Goal: Task Accomplishment & Management: Complete application form

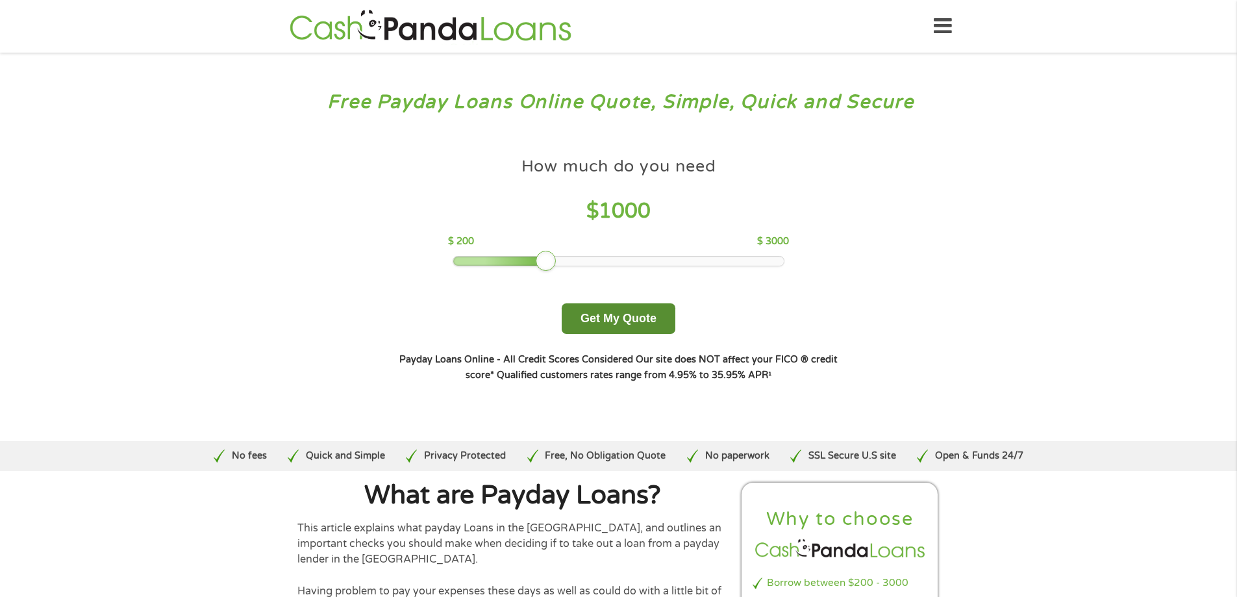
click at [618, 325] on button "Get My Quote" at bounding box center [619, 318] width 114 height 31
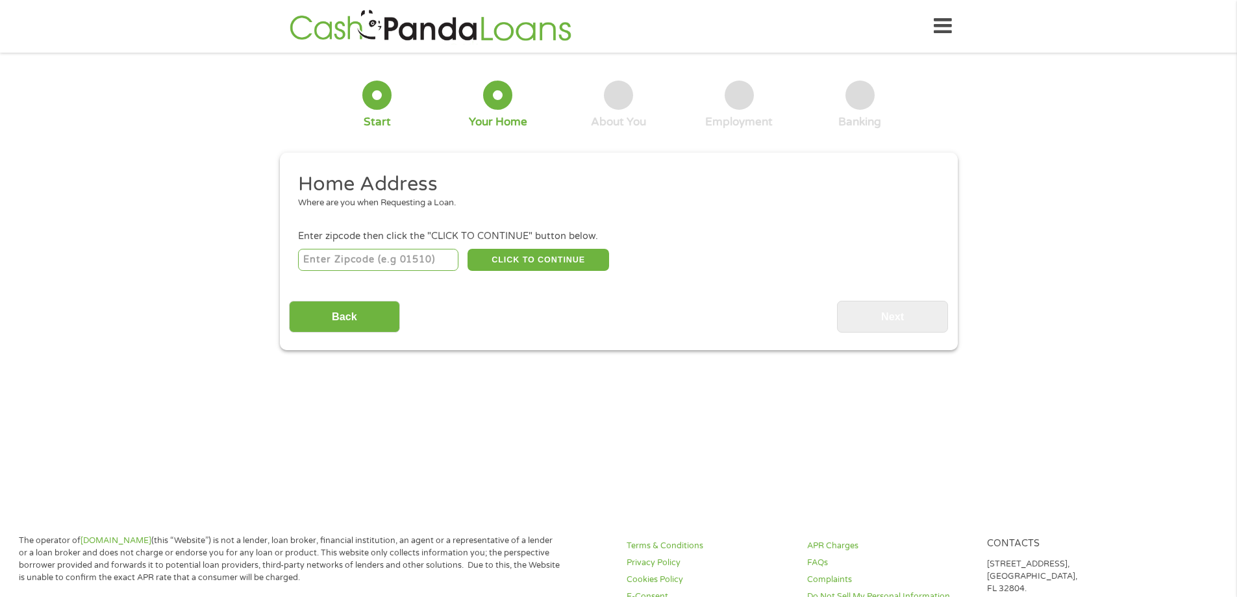
click at [381, 264] on input "number" at bounding box center [378, 260] width 160 height 22
type input "36066"
click at [497, 270] on button "CLICK TO CONTINUE" at bounding box center [539, 260] width 142 height 22
type input "36066"
type input "[GEOGRAPHIC_DATA]"
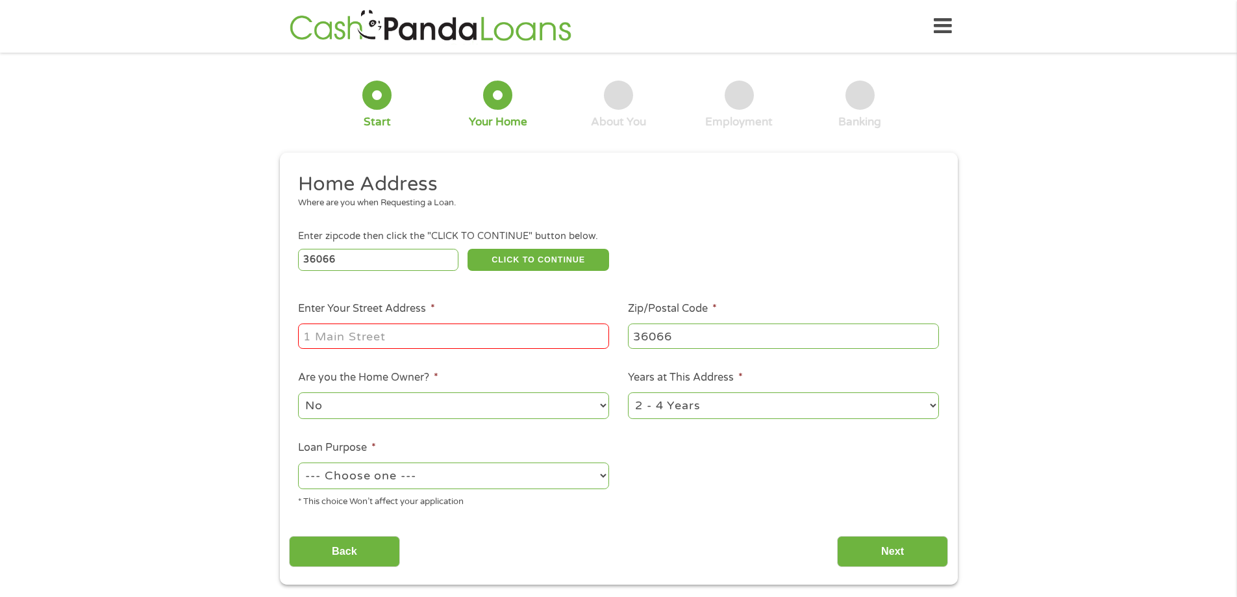
click at [425, 333] on input "Enter Your Street Address *" at bounding box center [453, 335] width 311 height 25
type input "[STREET_ADDRESS][PERSON_NAME]"
select select "yes"
click at [694, 414] on select "1 Year or less 1 - 2 Years 2 - 4 Years Over 4 Years" at bounding box center [783, 405] width 311 height 27
select select "60months"
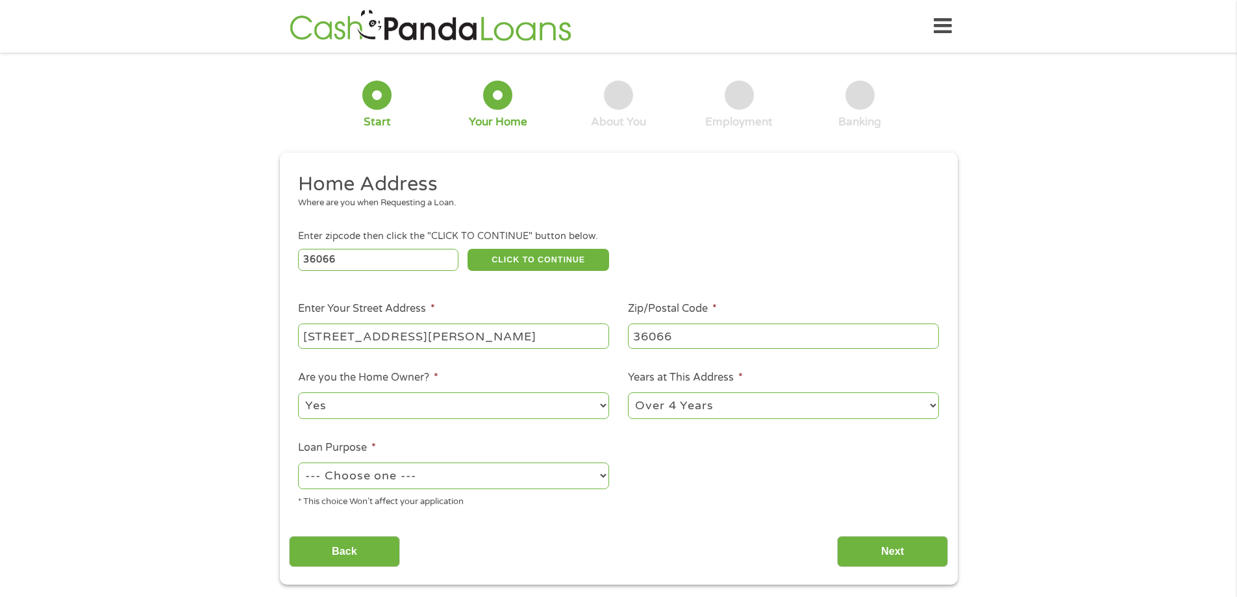
click at [628, 392] on select "1 Year or less 1 - 2 Years 2 - 4 Years Over 4 Years" at bounding box center [783, 405] width 311 height 27
click at [526, 477] on select "--- Choose one --- Pay Bills Debt Consolidation Home Improvement Major Purchase…" at bounding box center [453, 475] width 311 height 27
select select "shorttermcash"
click at [298, 462] on select "--- Choose one --- Pay Bills Debt Consolidation Home Improvement Major Purchase…" at bounding box center [453, 475] width 311 height 27
click at [867, 547] on input "Next" at bounding box center [892, 552] width 111 height 32
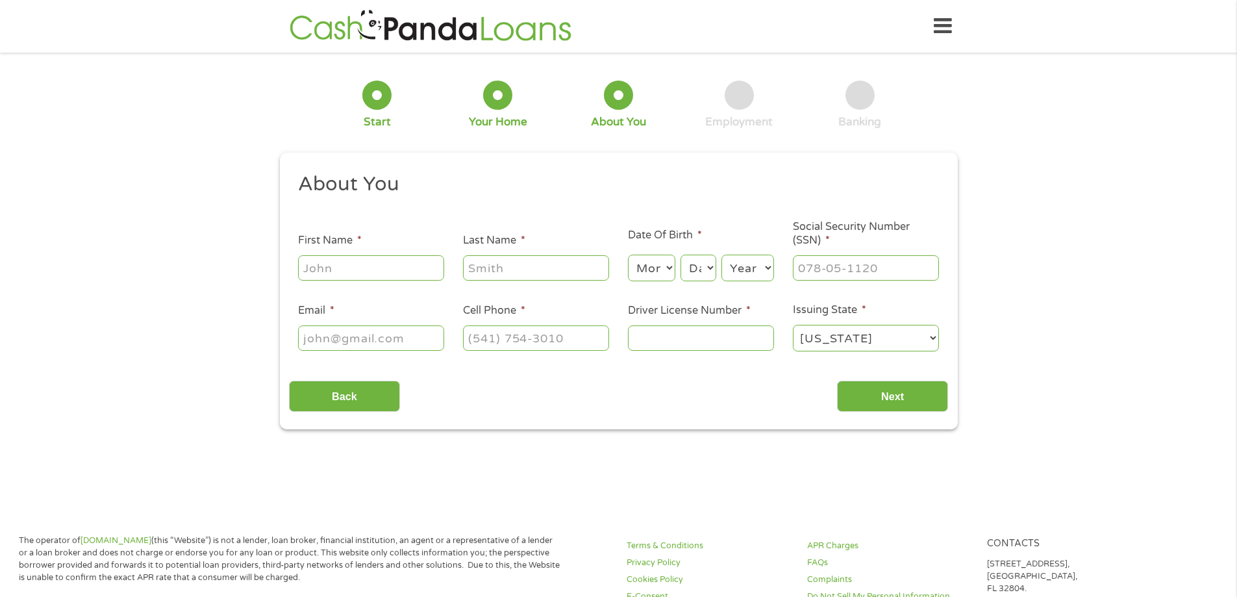
scroll to position [5, 5]
click at [349, 269] on input "First Name *" at bounding box center [371, 267] width 146 height 25
type input "[PERSON_NAME]"
type input "Black"
click at [657, 279] on select "Month 1 2 3 4 5 6 7 8 9 10 11 12" at bounding box center [651, 268] width 47 height 27
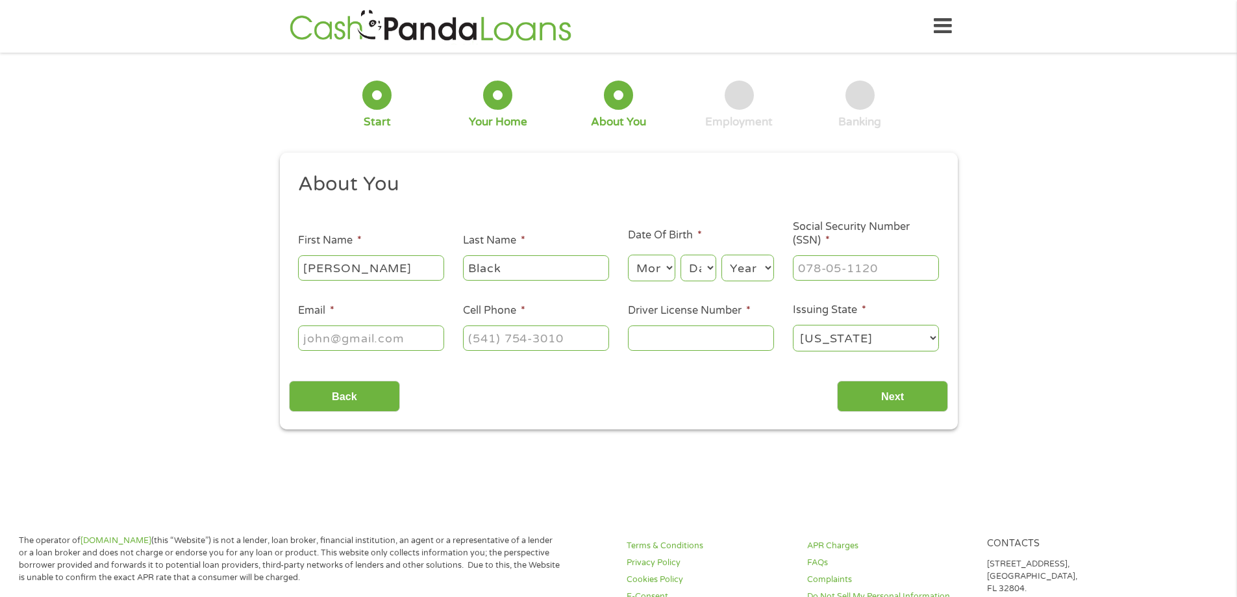
select select "12"
click at [628, 255] on select "Month 1 2 3 4 5 6 7 8 9 10 11 12" at bounding box center [651, 268] width 47 height 27
click at [705, 273] on select "Day 1 2 3 4 5 6 7 8 9 10 11 12 13 14 15 16 17 18 19 20 21 22 23 24 25 26 27 28 …" at bounding box center [698, 268] width 35 height 27
select select "16"
click at [681, 255] on select "Day 1 2 3 4 5 6 7 8 9 10 11 12 13 14 15 16 17 18 19 20 21 22 23 24 25 26 27 28 …" at bounding box center [698, 268] width 35 height 27
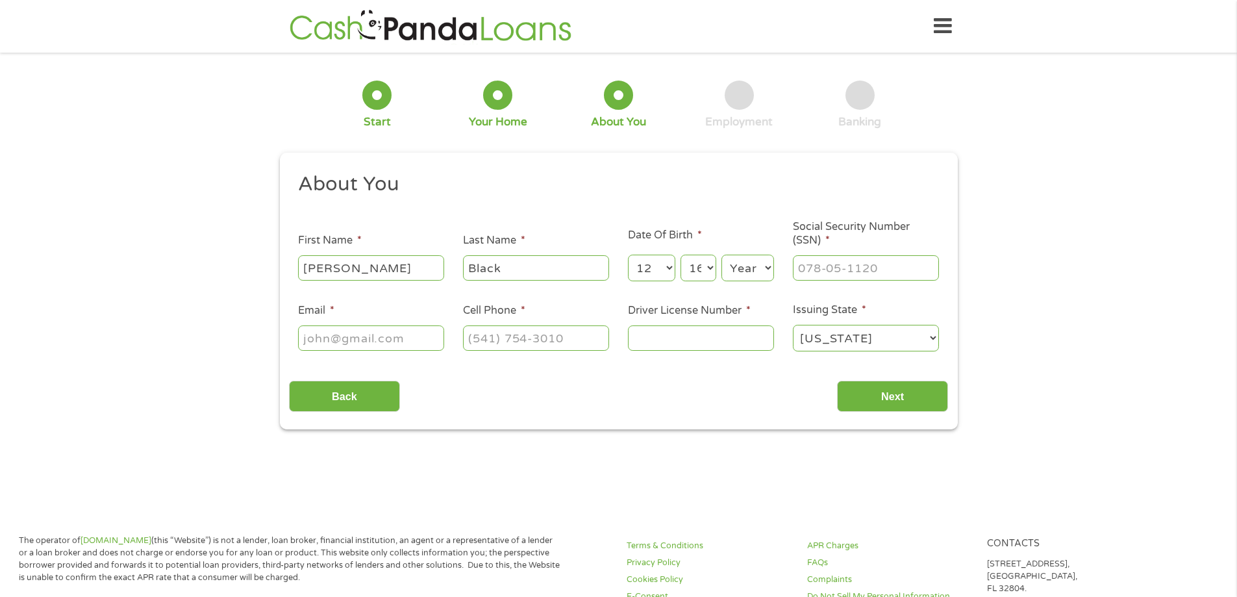
click at [739, 265] on select "Year [DATE] 2006 2005 2004 2003 2002 2001 2000 1999 1998 1997 1996 1995 1994 19…" at bounding box center [748, 268] width 53 height 27
select select "1970"
click at [722, 255] on select "Year [DATE] 2006 2005 2004 2003 2002 2001 2000 1999 1998 1997 1996 1995 1994 19…" at bounding box center [748, 268] width 53 height 27
click at [835, 262] on input "___-__-____" at bounding box center [866, 267] width 146 height 25
click at [799, 267] on input "___-__-____" at bounding box center [866, 267] width 146 height 25
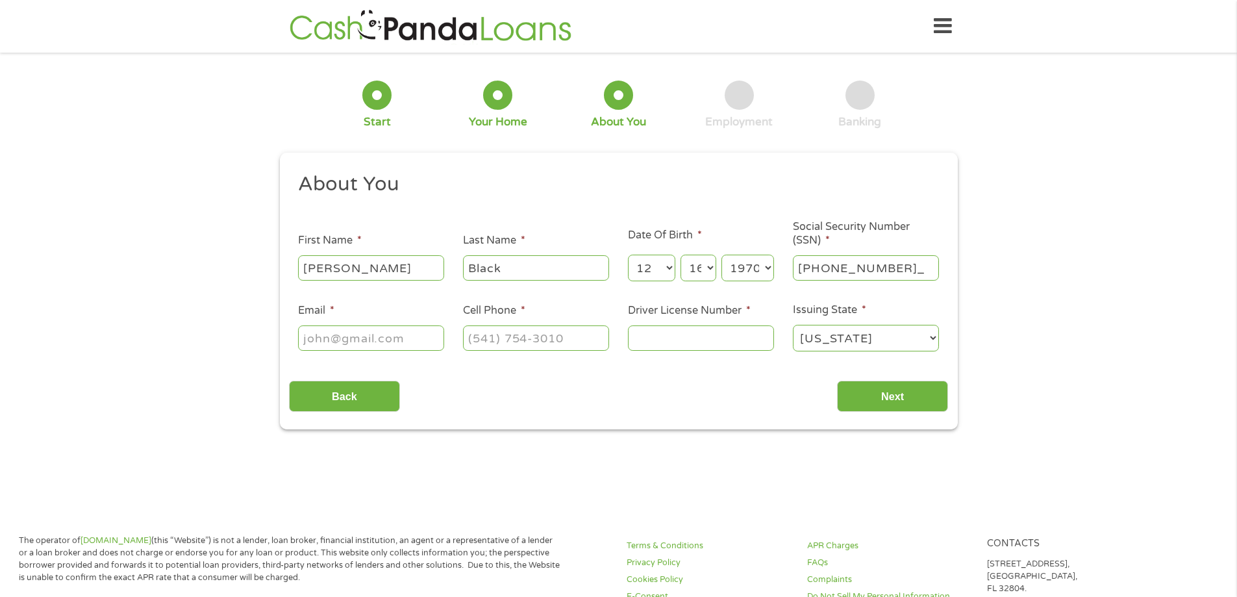
type input "418-19-2228"
type input "[EMAIL_ADDRESS][DOMAIN_NAME]"
type input "[PHONE_NUMBER]"
type input "5502183"
click at [943, 388] on input "Next" at bounding box center [892, 397] width 111 height 32
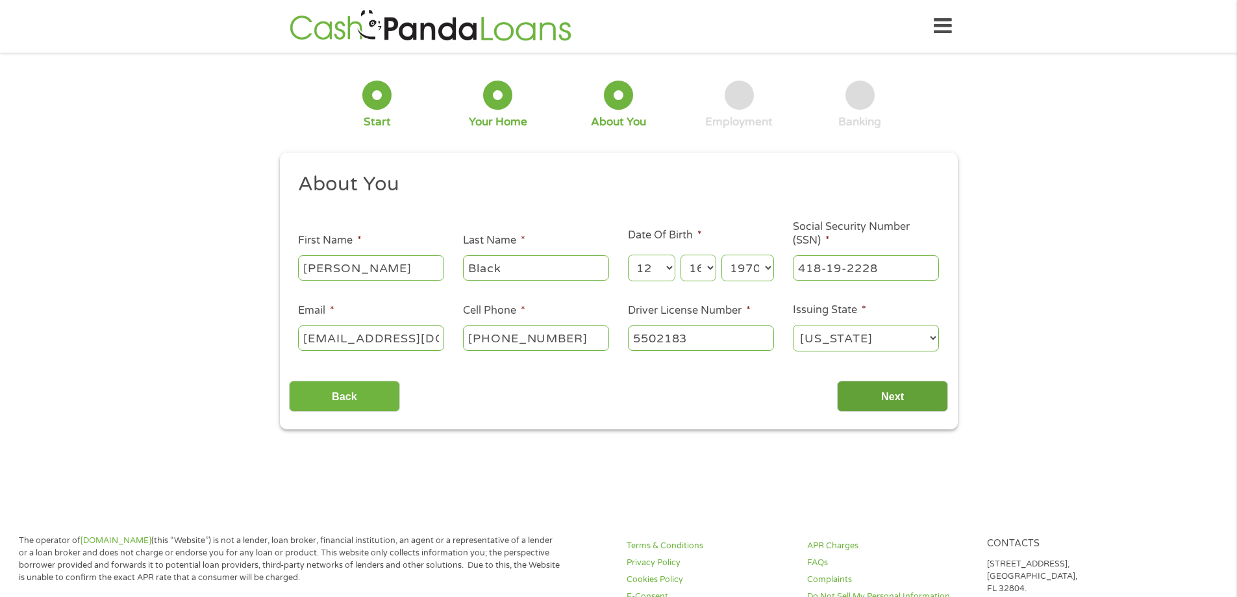
click at [924, 393] on input "Next" at bounding box center [892, 397] width 111 height 32
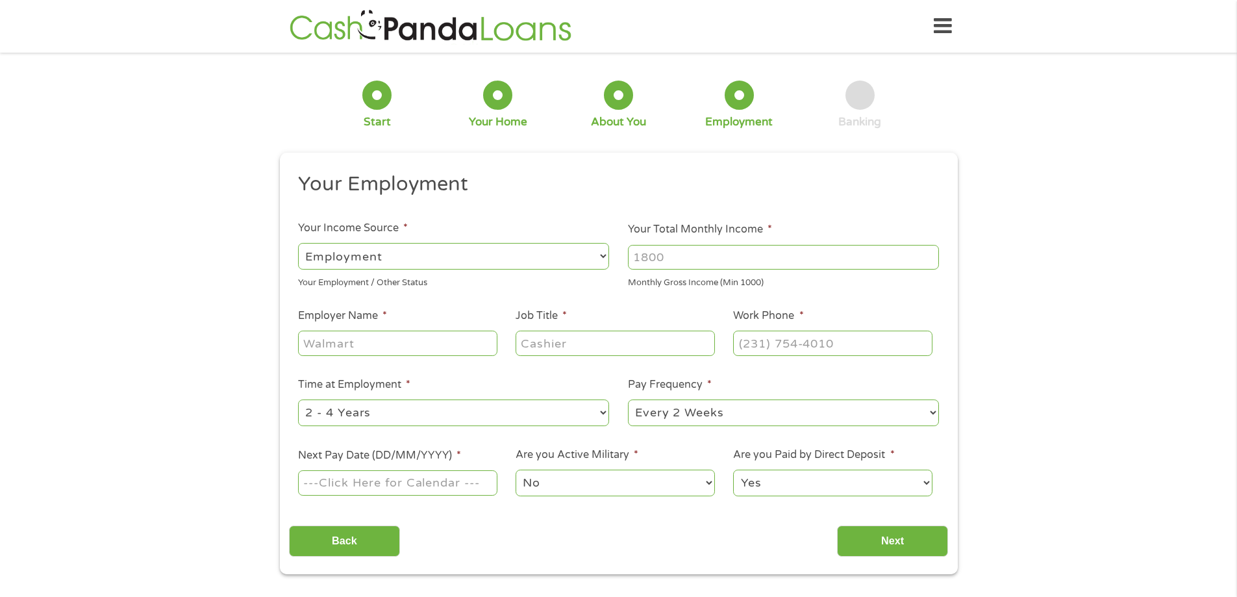
click at [707, 260] on input "Your Total Monthly Income *" at bounding box center [783, 257] width 311 height 25
type input "2700"
click at [377, 342] on input "Employer Name *" at bounding box center [397, 343] width 199 height 25
type input "[PERSON_NAME]"
type input "m"
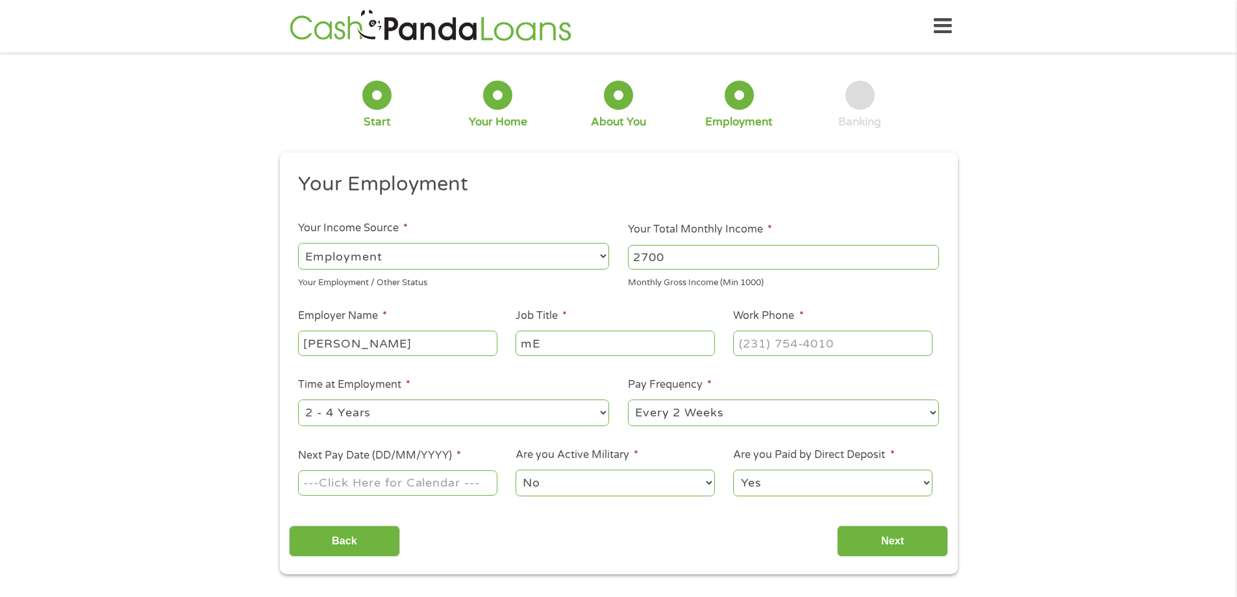
type input "m"
type input "Medical Records Coordinator"
type input "[PHONE_NUMBER]"
click at [348, 412] on select "--- Choose one --- 1 Year or less 1 - 2 Years 2 - 4 Years Over 4 Years" at bounding box center [453, 412] width 311 height 27
select select "24months"
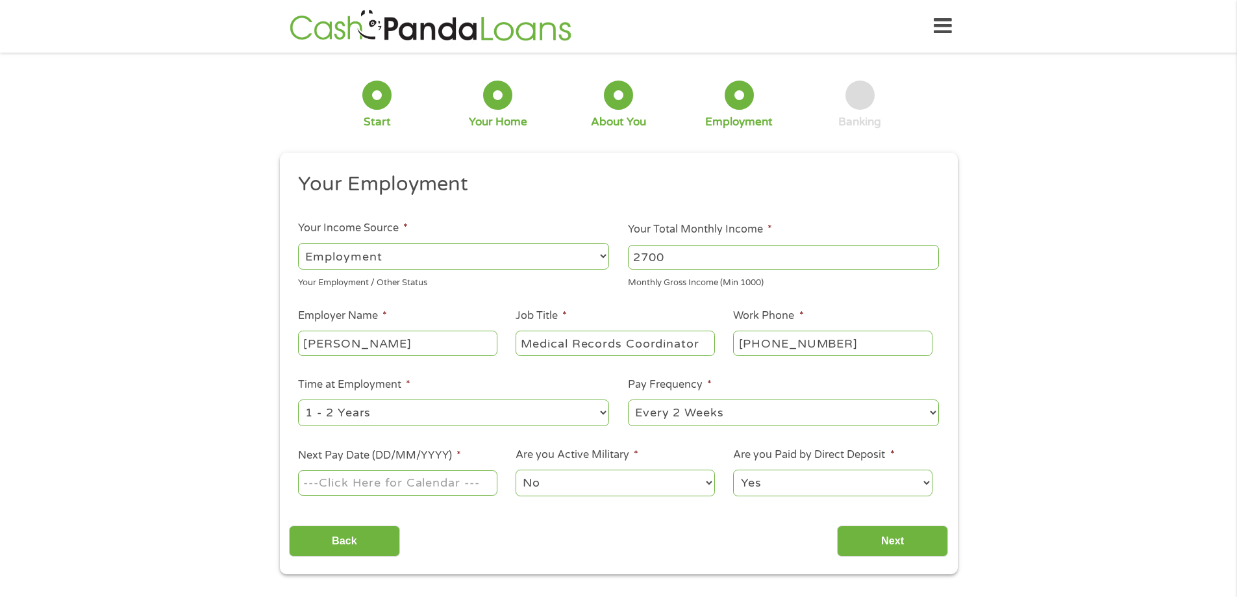
click at [298, 399] on select "--- Choose one --- 1 Year or less 1 - 2 Years 2 - 4 Years Over 4 Years" at bounding box center [453, 412] width 311 height 27
click at [642, 410] on select "--- Choose one --- Every 2 Weeks Every Week Monthly Semi-Monthly" at bounding box center [783, 412] width 311 height 27
select select "semimonthly"
click at [628, 399] on select "--- Choose one --- Every 2 Weeks Every Week Monthly Semi-Monthly" at bounding box center [783, 412] width 311 height 27
click at [479, 483] on input "Next Pay Date (DD/MM/YYYY) *" at bounding box center [397, 482] width 199 height 25
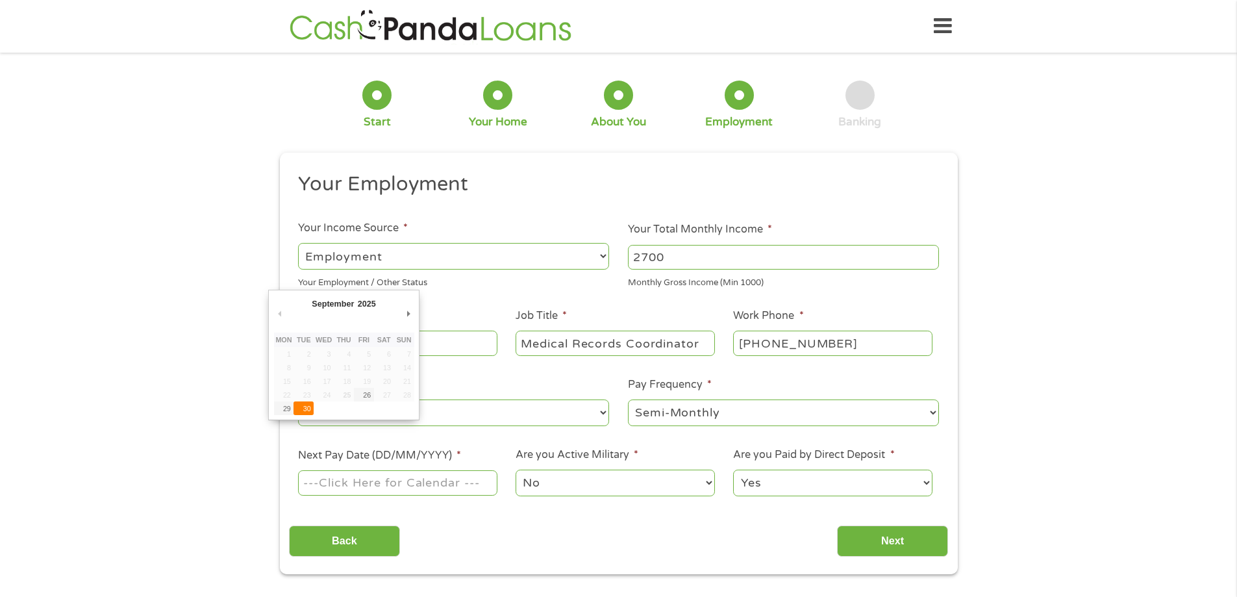
type input "[DATE]"
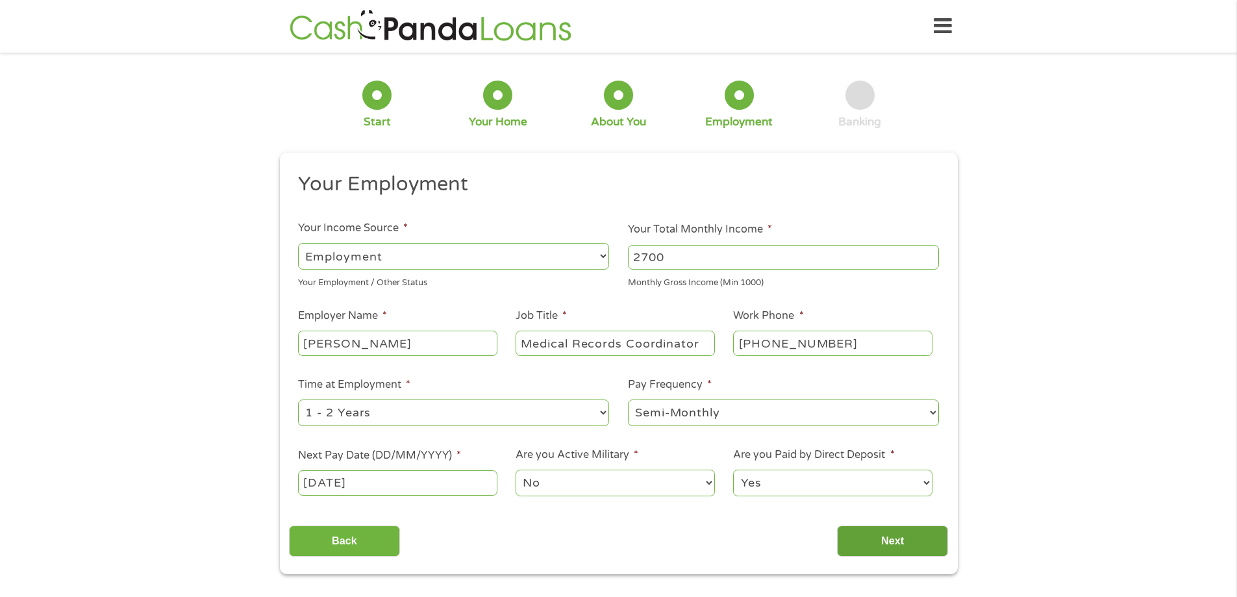
click at [861, 533] on input "Next" at bounding box center [892, 541] width 111 height 32
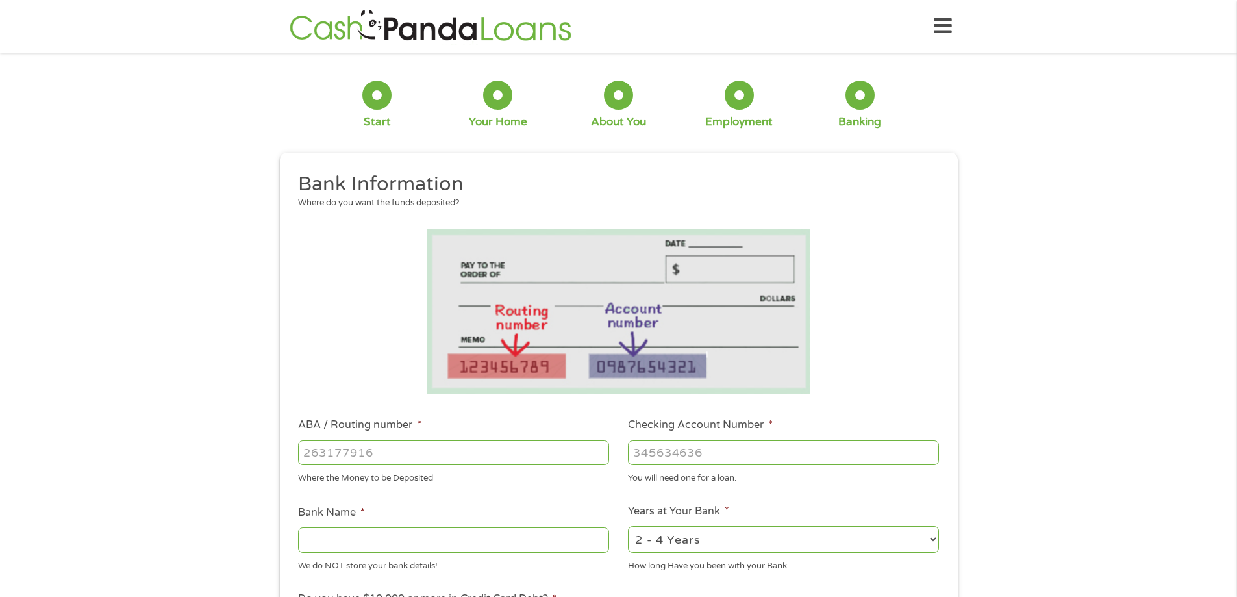
click at [545, 447] on input "ABA / Routing number *" at bounding box center [453, 452] width 311 height 25
type input "062000019"
type input "0"
type input "REGIONS BANK"
type input "0154183391"
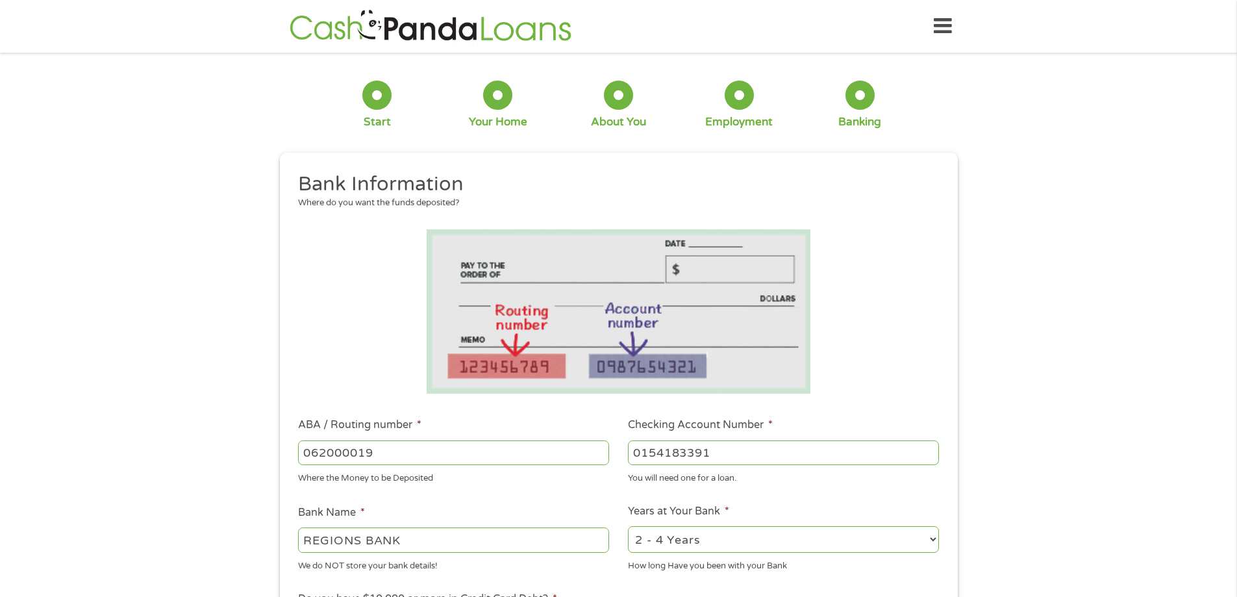
click at [712, 546] on select "2 - 4 Years 6 - 12 Months 1 - 2 Years Over 4 Years" at bounding box center [783, 539] width 311 height 27
select select "60months"
click at [628, 526] on select "2 - 4 Years 6 - 12 Months 1 - 2 Years Over 4 Years" at bounding box center [783, 539] width 311 height 27
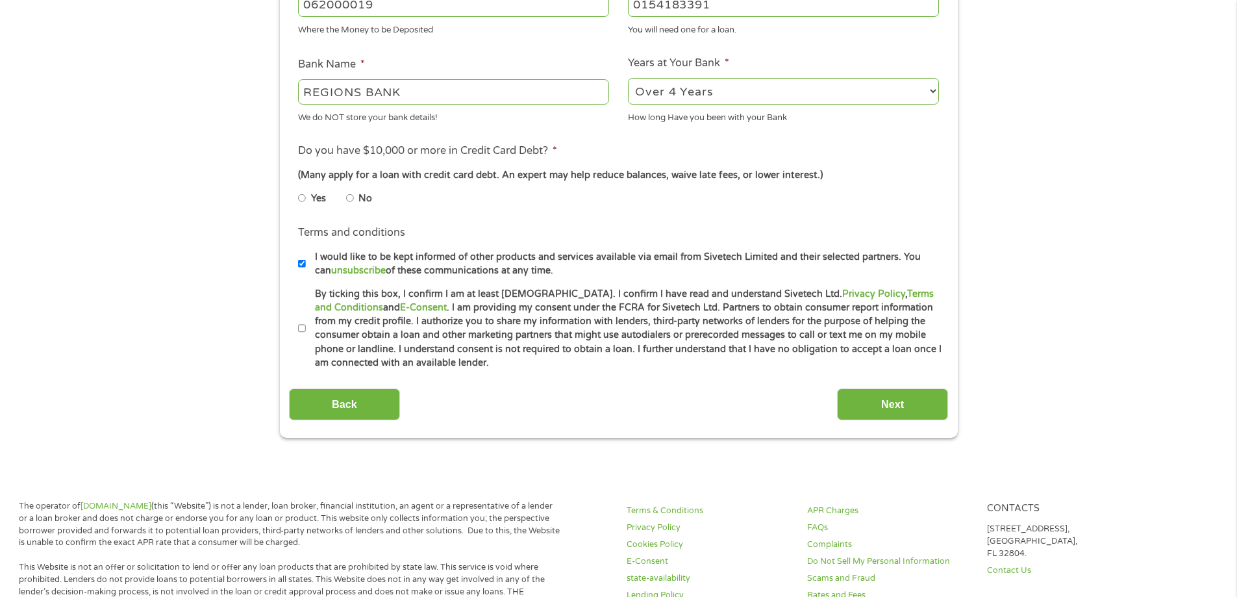
scroll to position [460, 0]
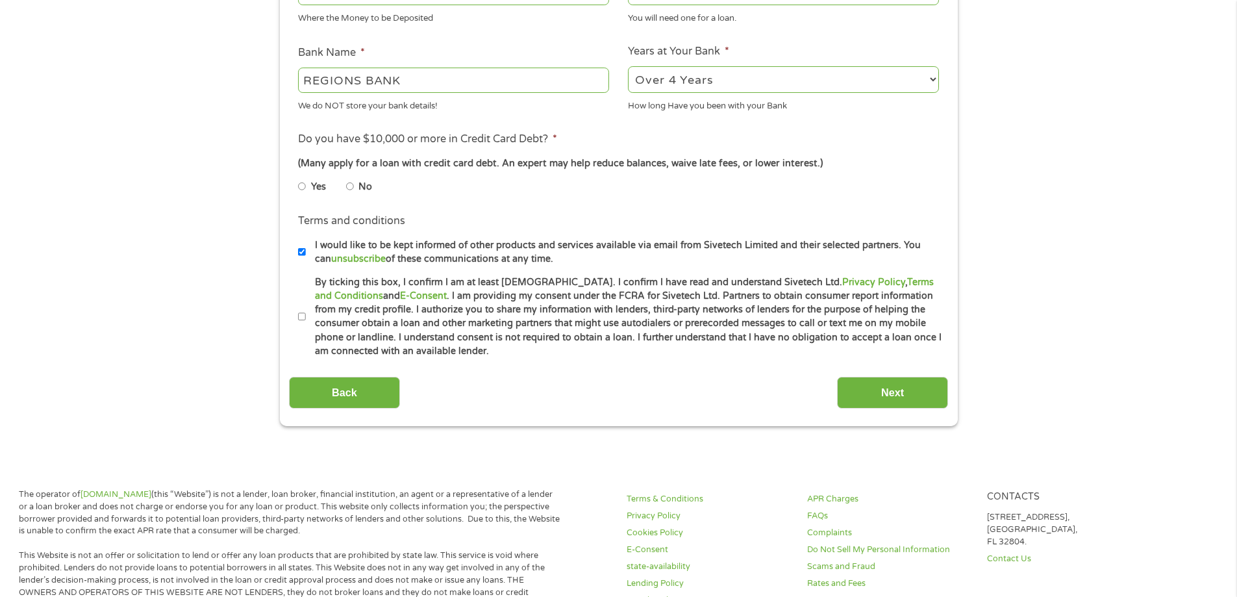
click at [349, 181] on input "No" at bounding box center [350, 186] width 8 height 21
radio input "true"
click at [314, 312] on label "By ticking this box, I confirm I am at least [DEMOGRAPHIC_DATA]. I confirm I ha…" at bounding box center [624, 316] width 637 height 83
click at [306, 312] on input "By ticking this box, I confirm I am at least [DEMOGRAPHIC_DATA]. I confirm I ha…" at bounding box center [302, 317] width 8 height 21
checkbox input "true"
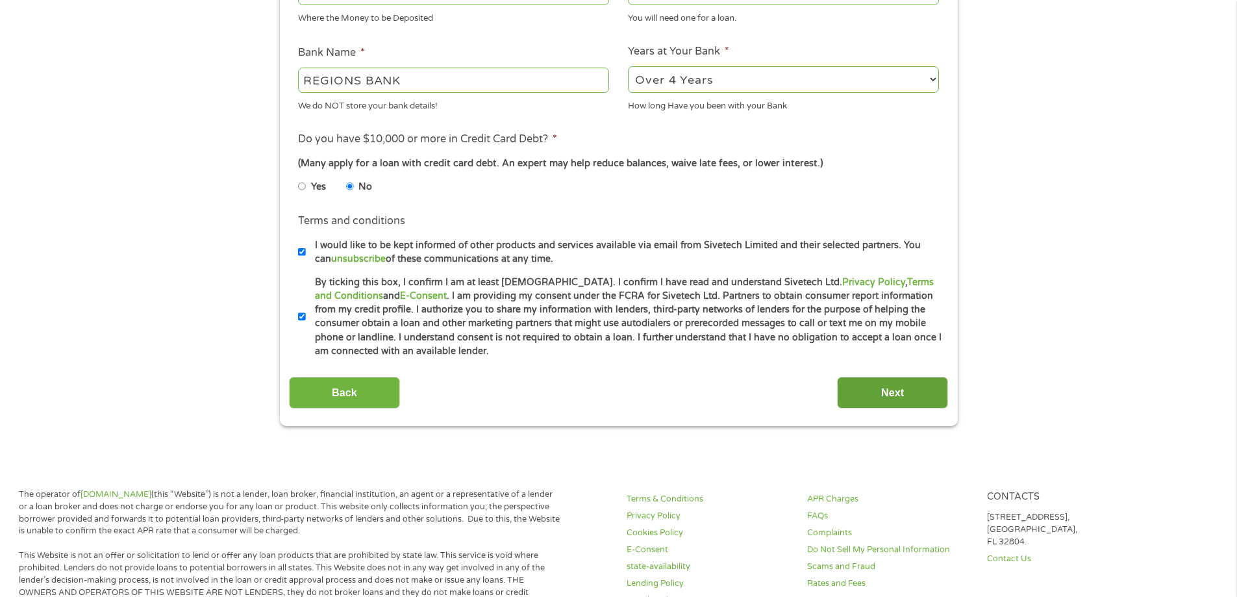
click at [870, 382] on input "Next" at bounding box center [892, 393] width 111 height 32
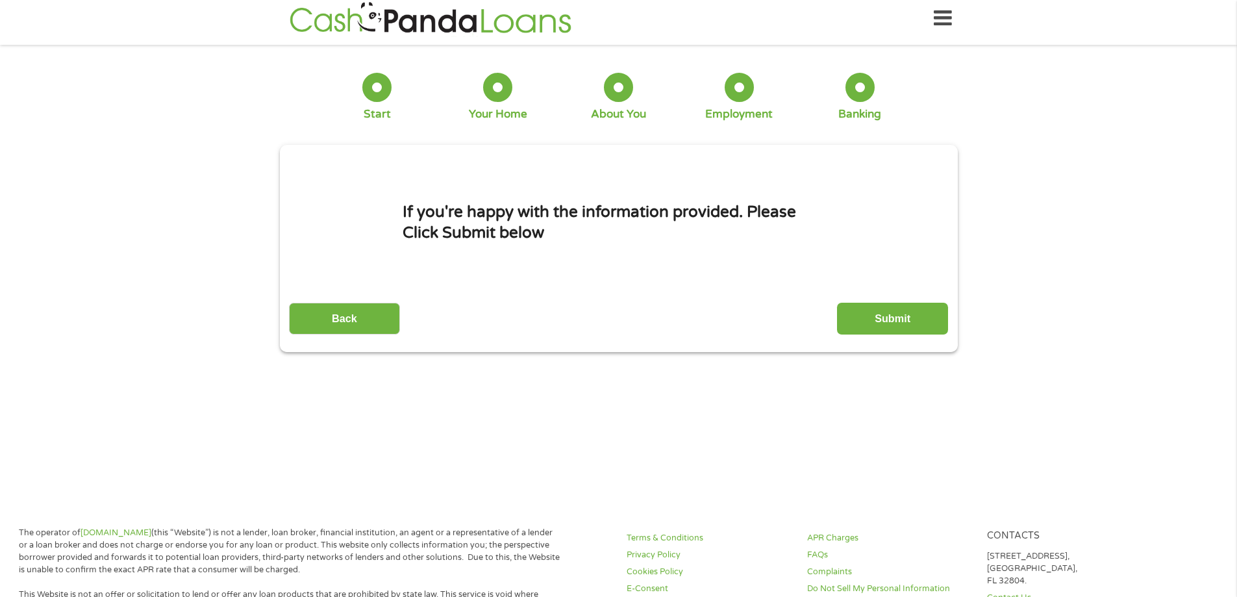
scroll to position [0, 0]
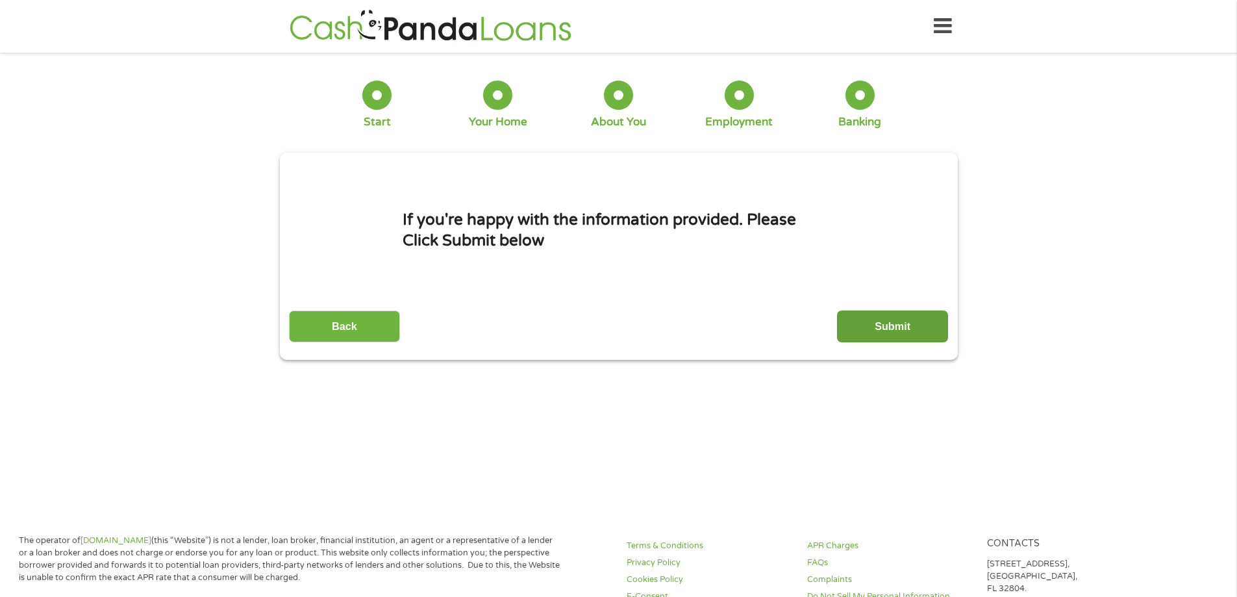
click at [891, 336] on input "Submit" at bounding box center [892, 326] width 111 height 32
